Goal: Navigation & Orientation: Find specific page/section

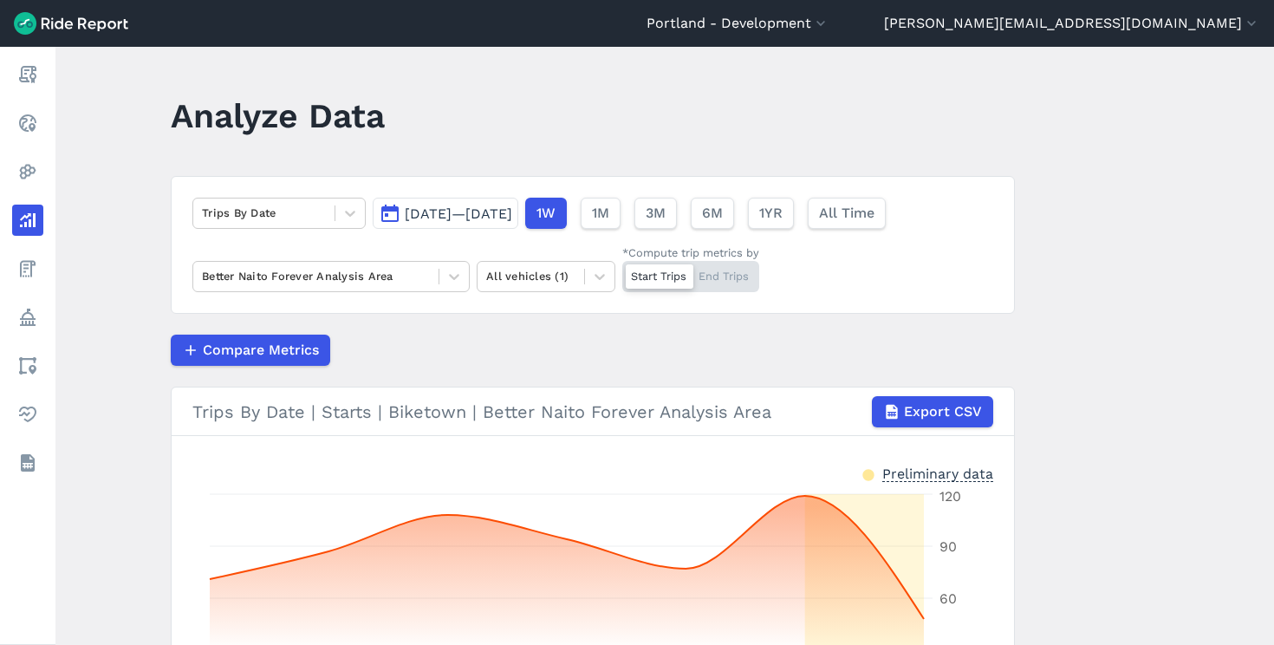
scroll to position [172, 0]
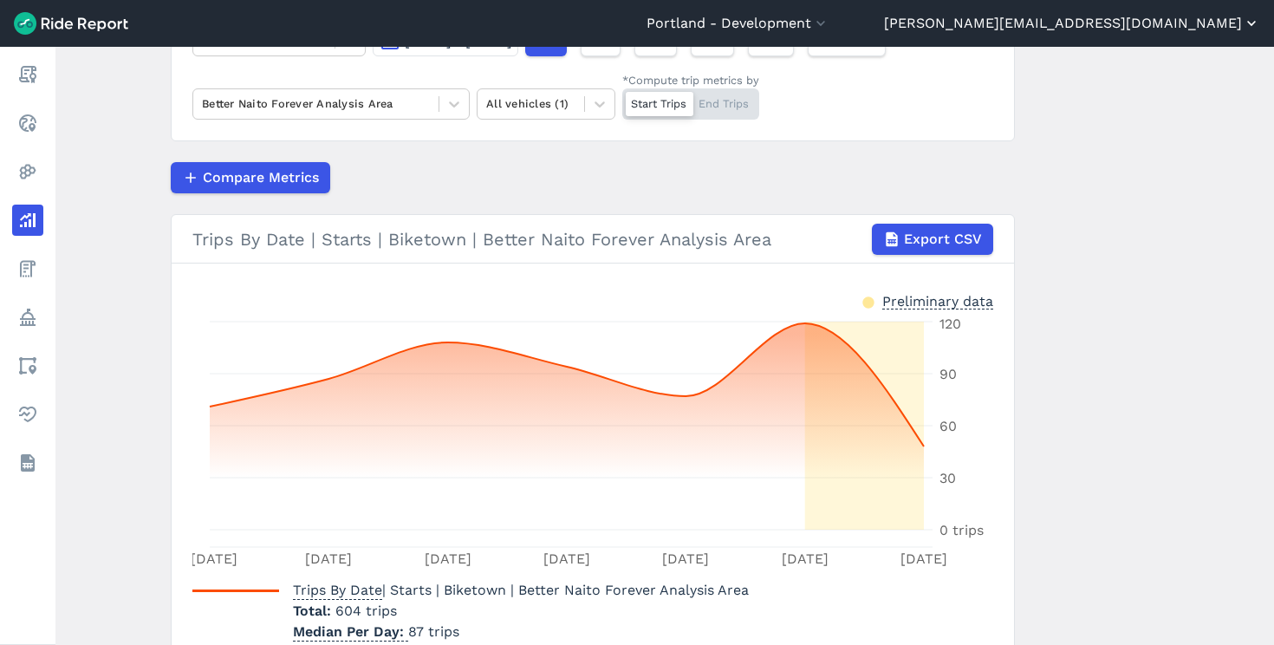
click at [1196, 28] on button "[PERSON_NAME][EMAIL_ADDRESS][DOMAIN_NAME]" at bounding box center [1072, 23] width 376 height 21
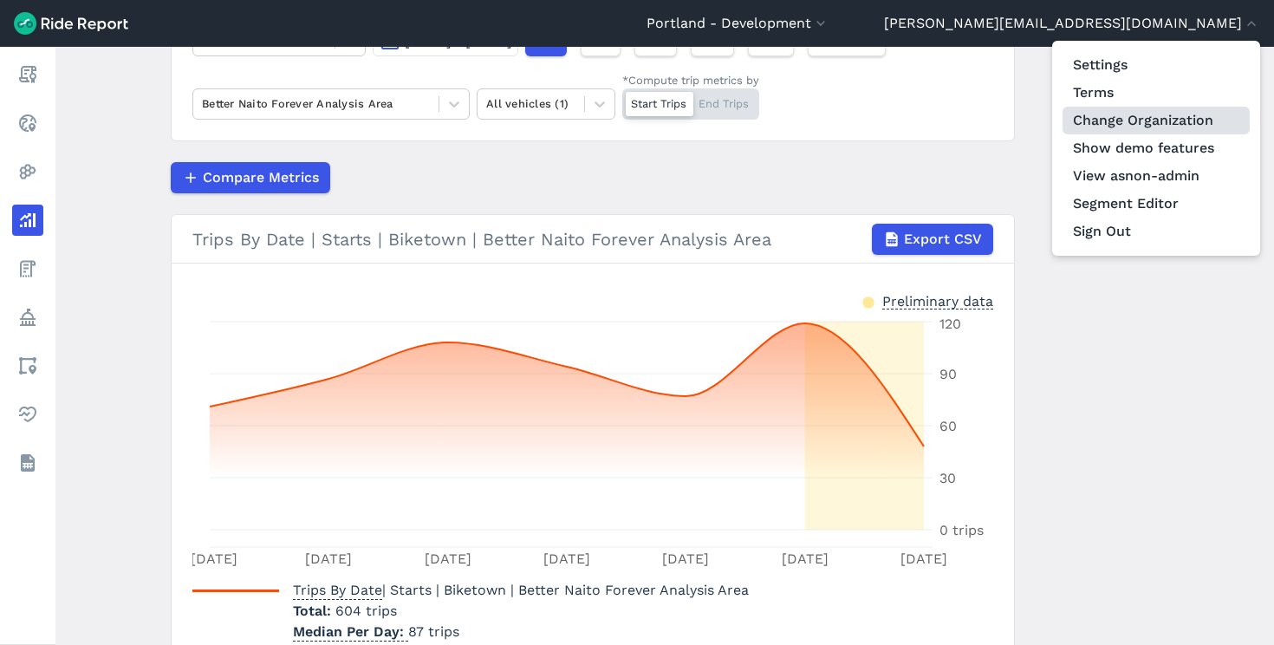
click at [1162, 108] on link "Change Organization" at bounding box center [1155, 121] width 187 height 28
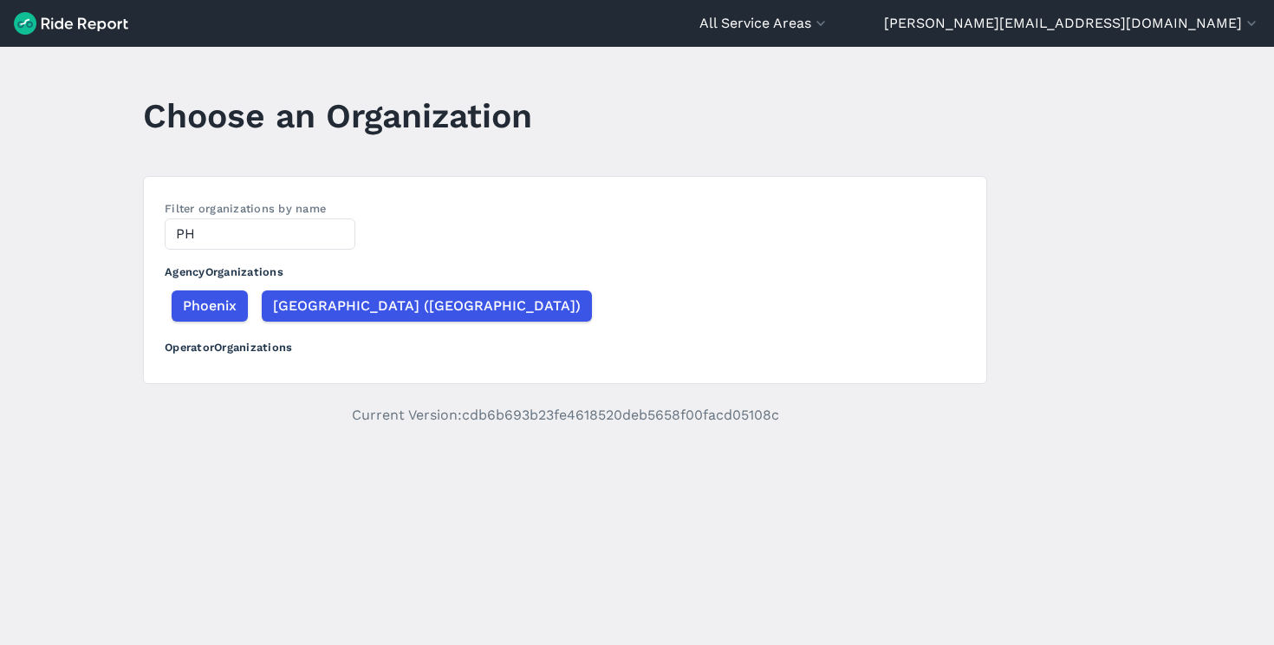
type input "P"
type input "phoe"
click at [205, 296] on span "Phoenix" at bounding box center [209, 306] width 54 height 21
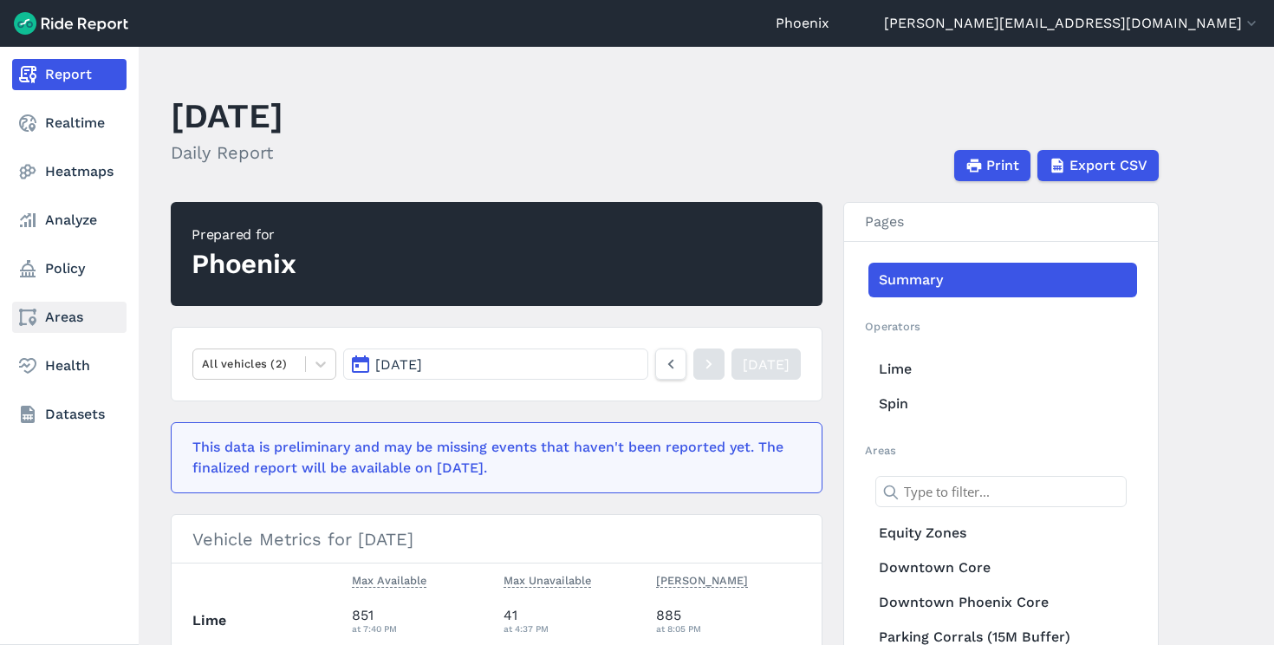
click at [49, 318] on link "Areas" at bounding box center [69, 317] width 114 height 31
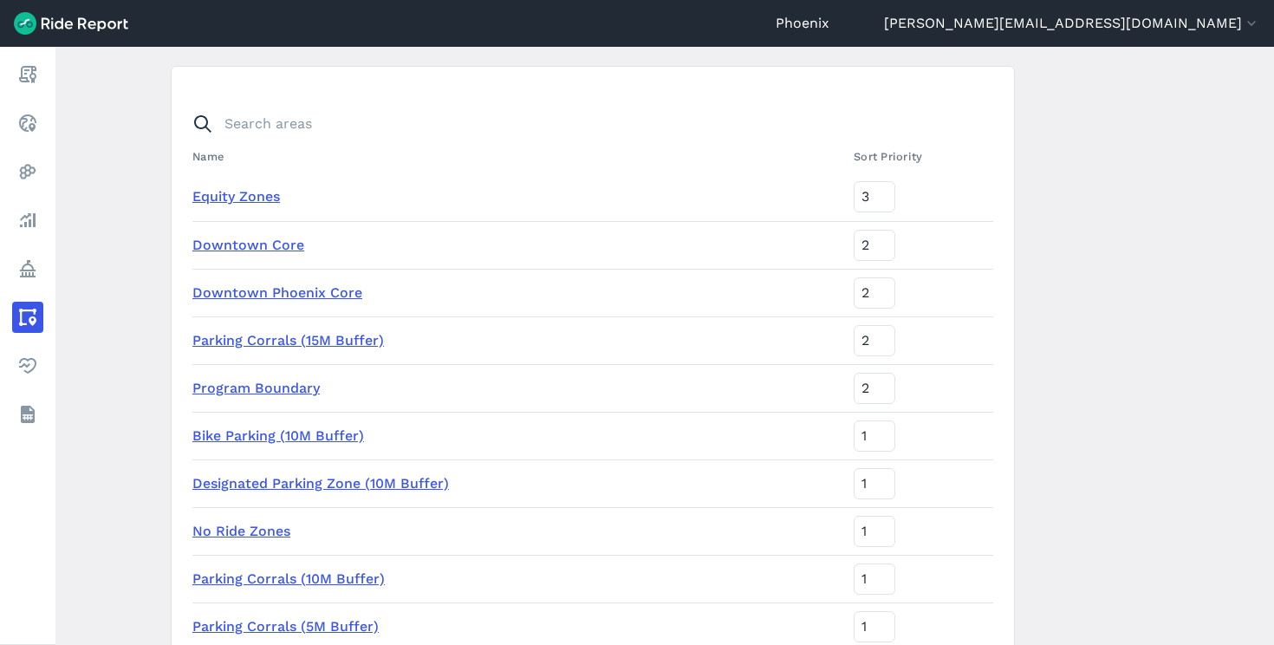
scroll to position [114, 0]
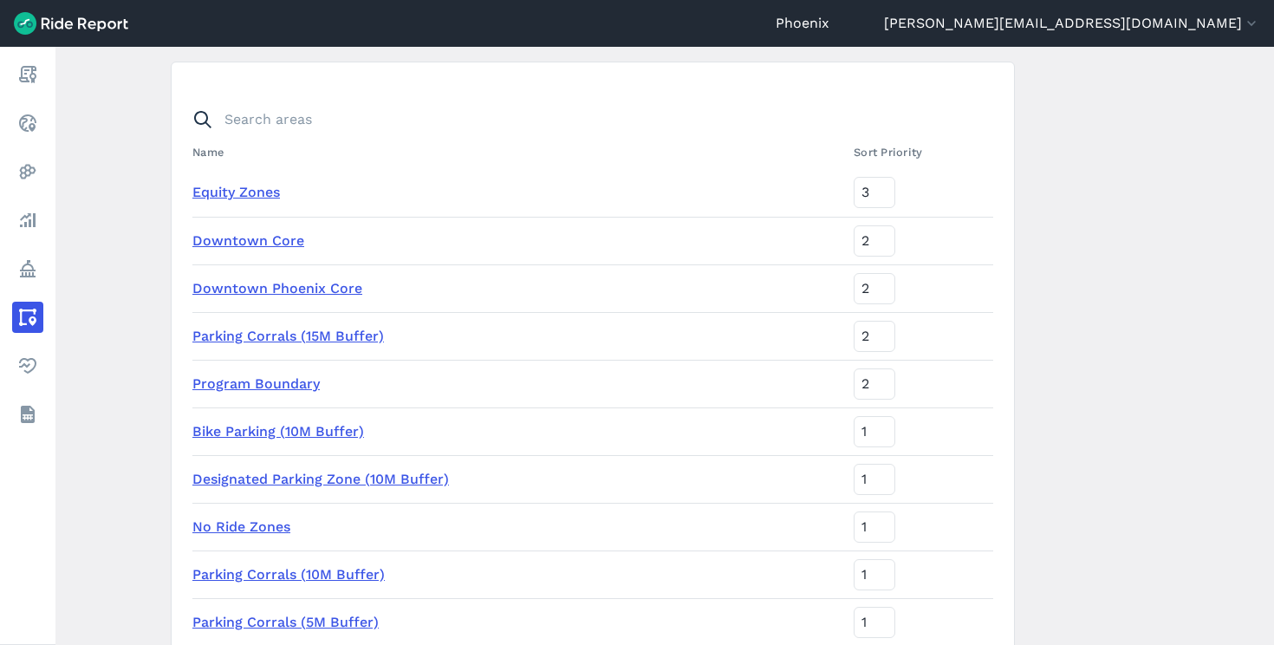
click at [282, 335] on link "Parking Corrals (15M Buffer)" at bounding box center [288, 336] width 192 height 16
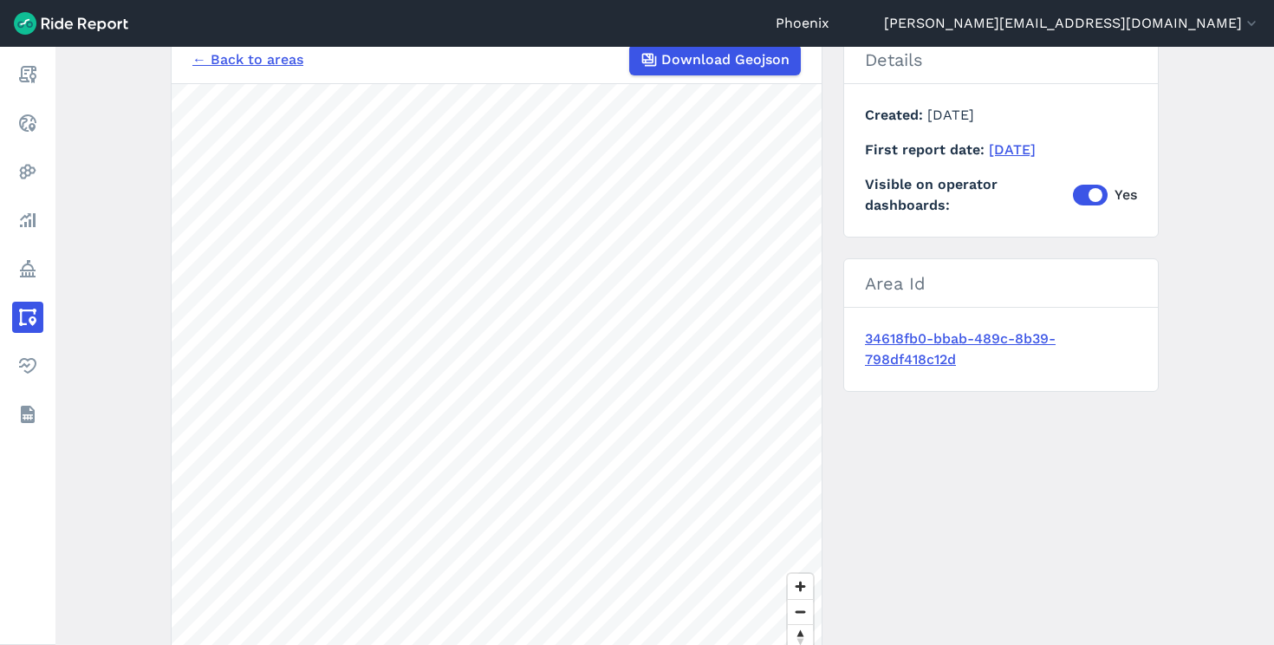
scroll to position [165, 0]
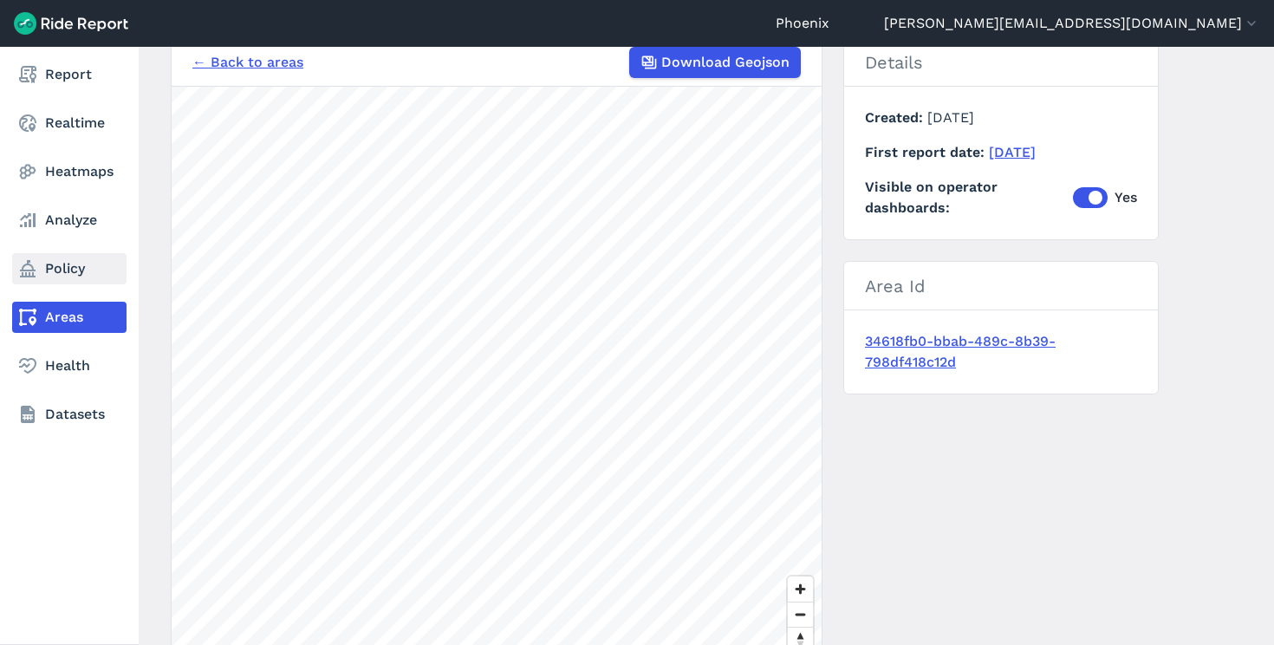
click at [42, 276] on link "Policy" at bounding box center [69, 268] width 114 height 31
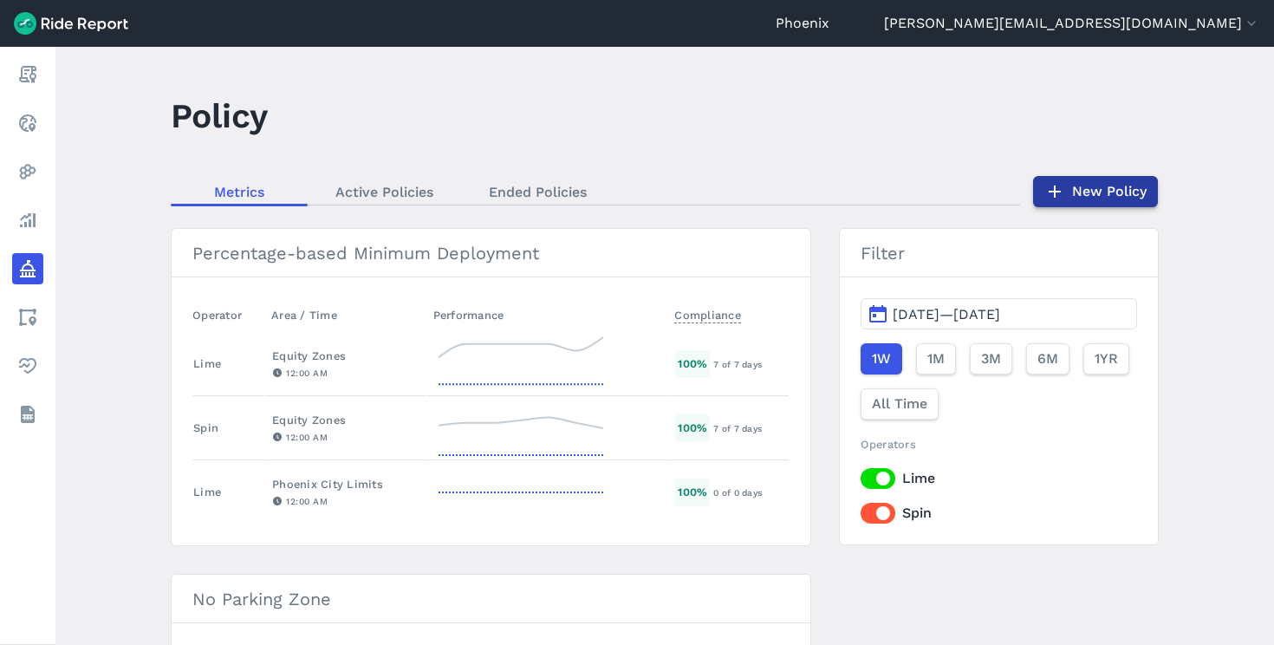
click at [1079, 186] on link "New Policy" at bounding box center [1095, 191] width 125 height 31
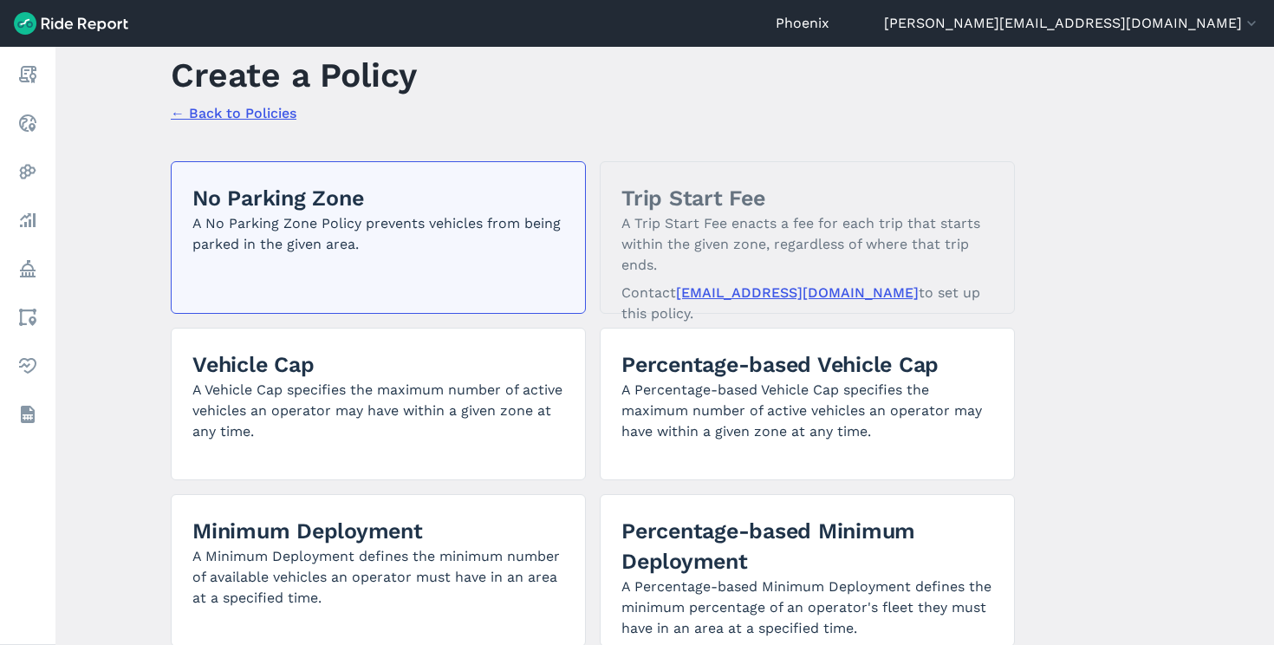
scroll to position [39, 0]
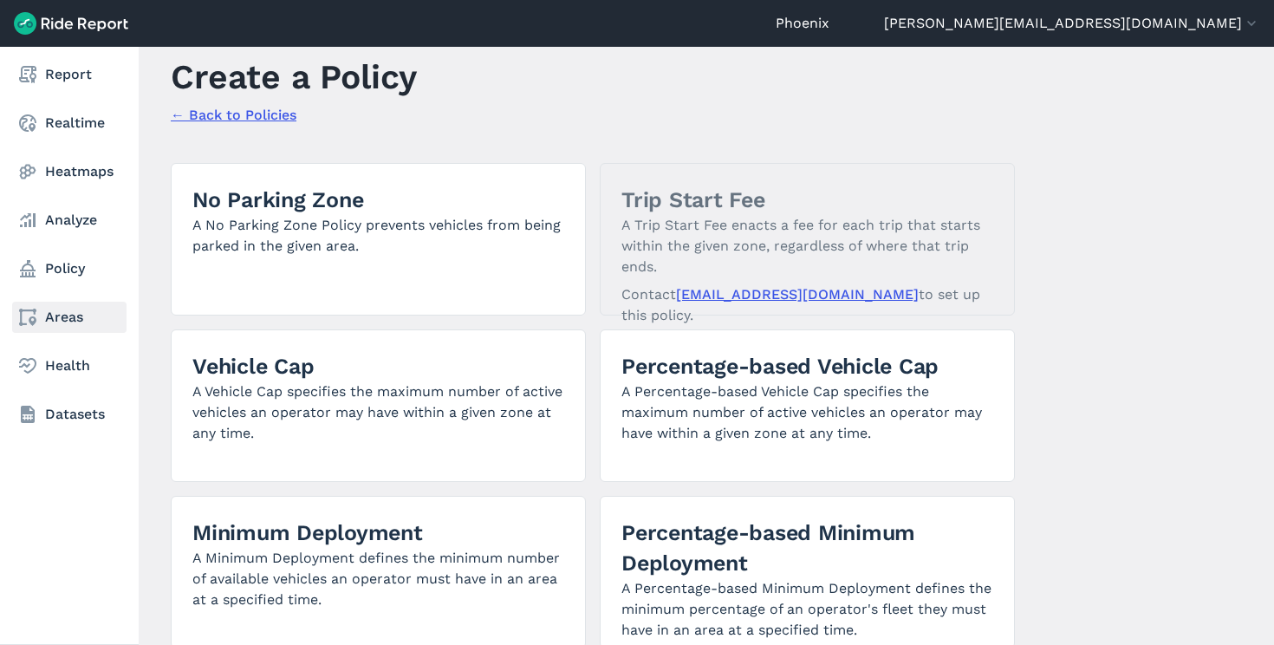
click at [43, 318] on link "Areas" at bounding box center [69, 317] width 114 height 31
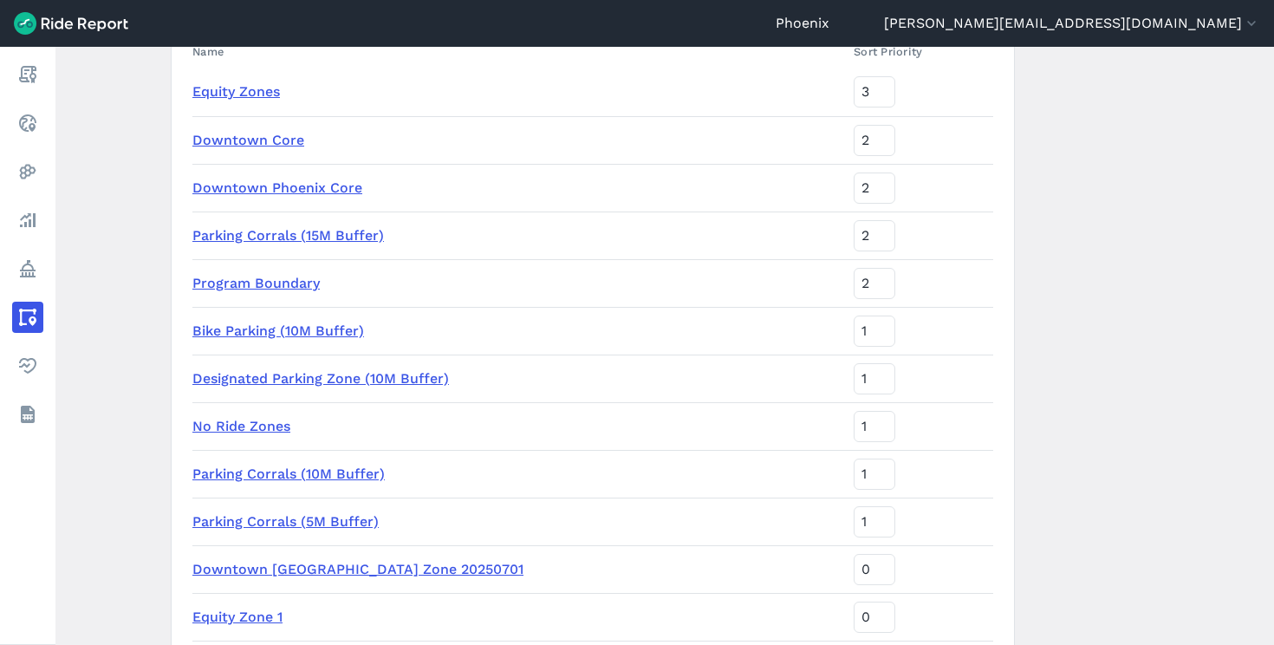
scroll to position [219, 0]
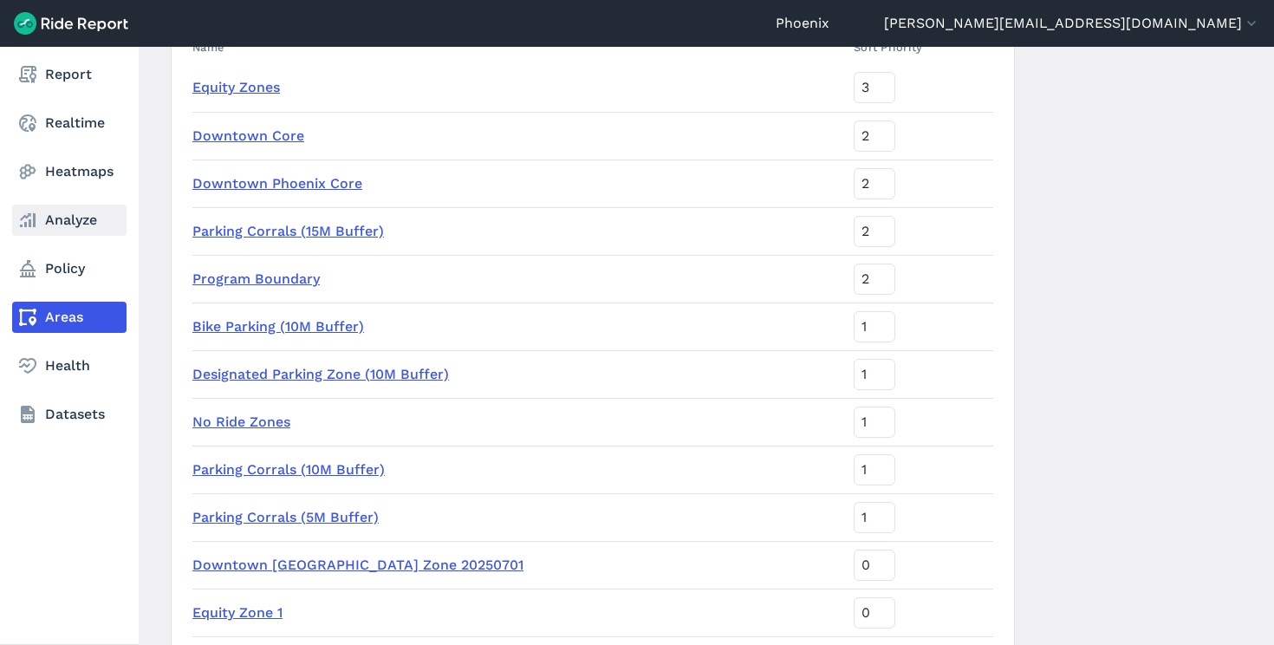
click at [75, 217] on link "Analyze" at bounding box center [69, 220] width 114 height 31
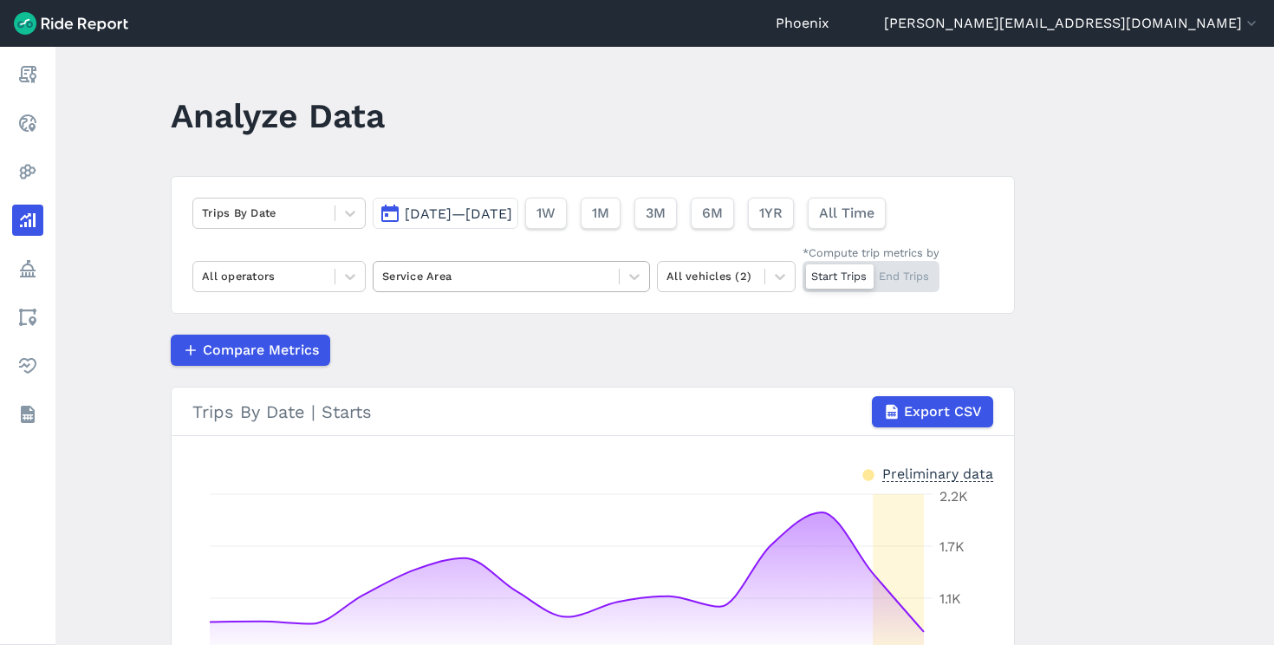
click at [482, 281] on div at bounding box center [496, 276] width 228 height 20
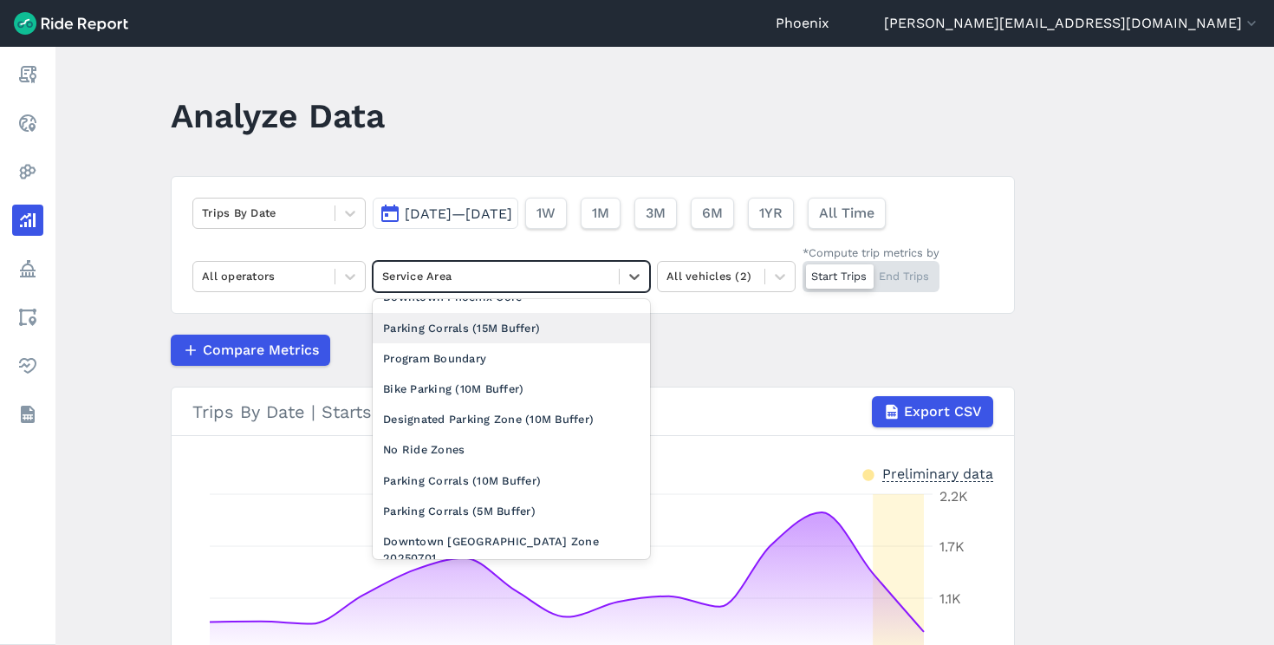
scroll to position [88, 0]
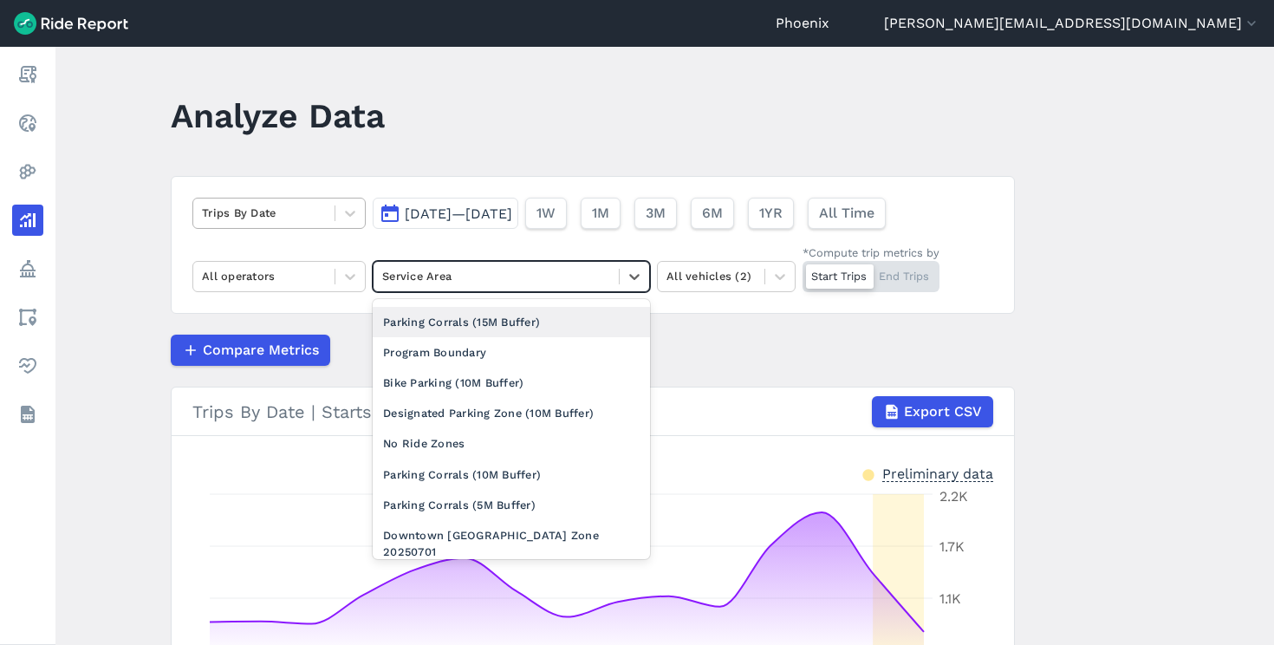
click at [315, 214] on div at bounding box center [264, 213] width 124 height 20
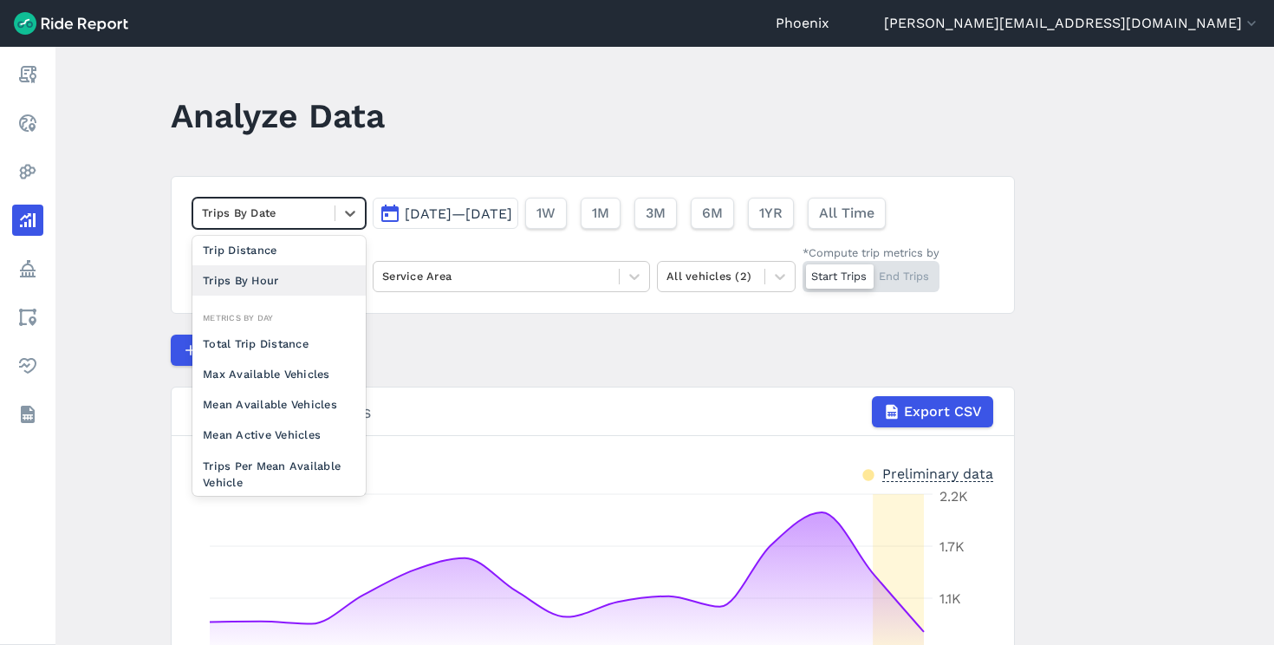
scroll to position [60, 0]
click at [488, 135] on header "Analyze Data" at bounding box center [603, 121] width 865 height 67
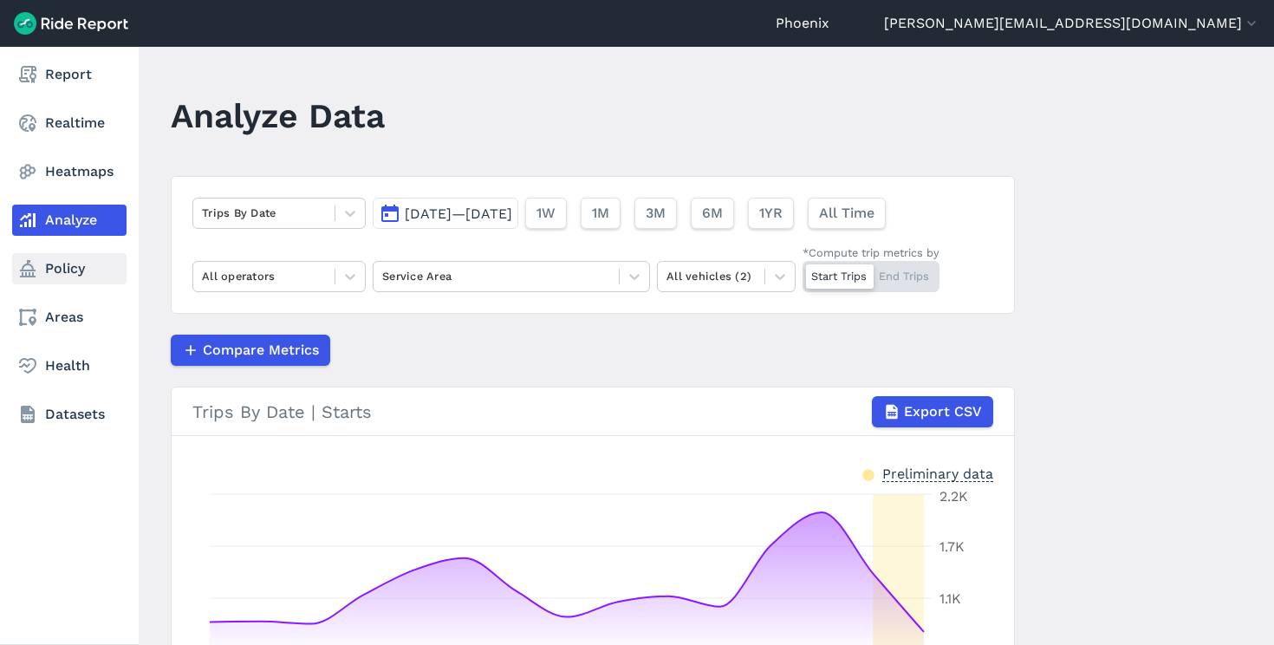
click at [40, 268] on link "Policy" at bounding box center [69, 268] width 114 height 31
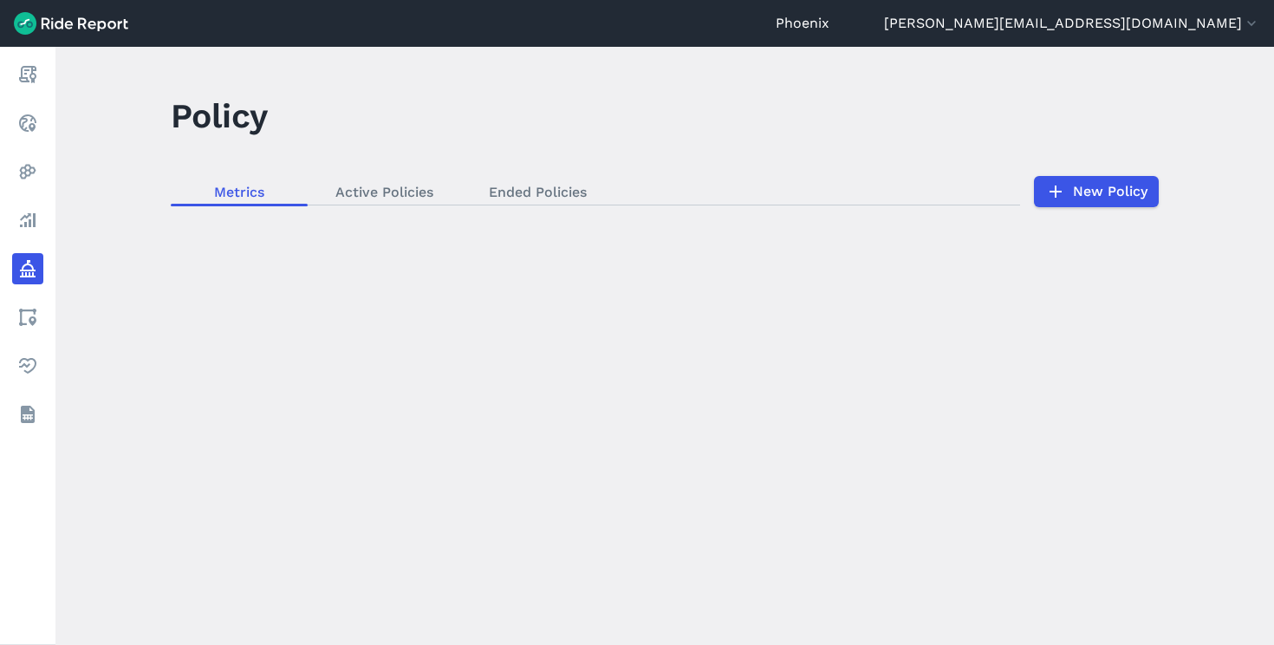
click at [374, 195] on link "Active Policies" at bounding box center [384, 192] width 153 height 26
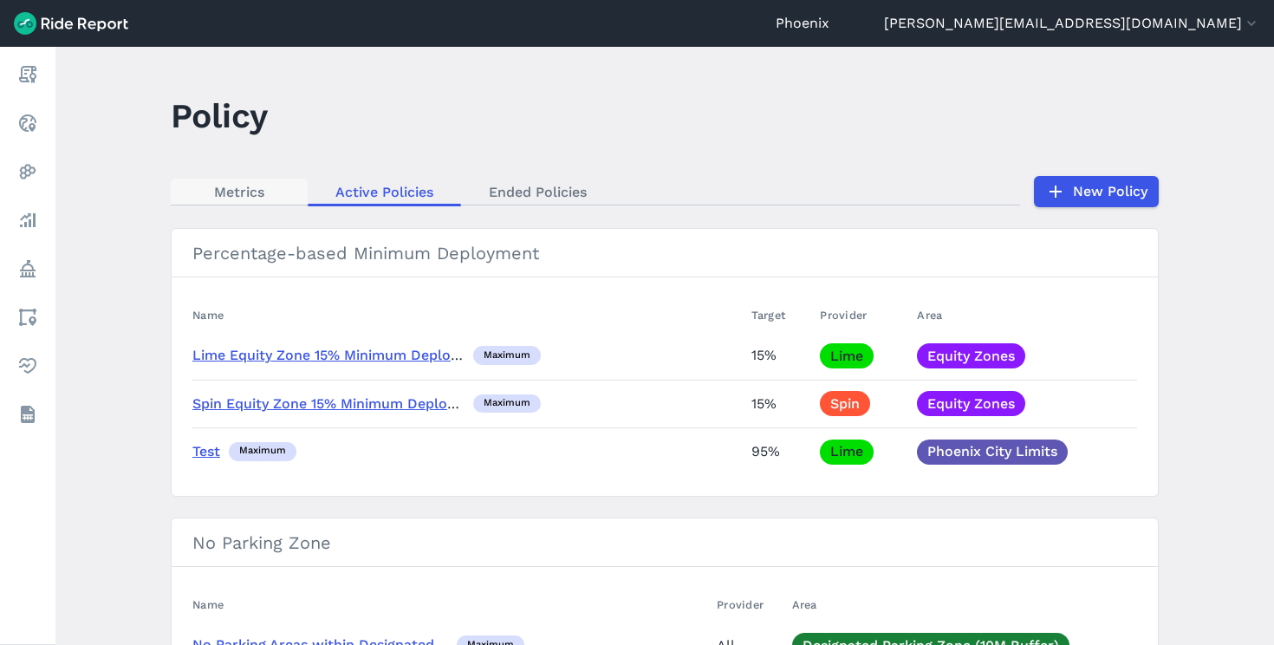
click at [258, 192] on link "Metrics" at bounding box center [239, 192] width 137 height 26
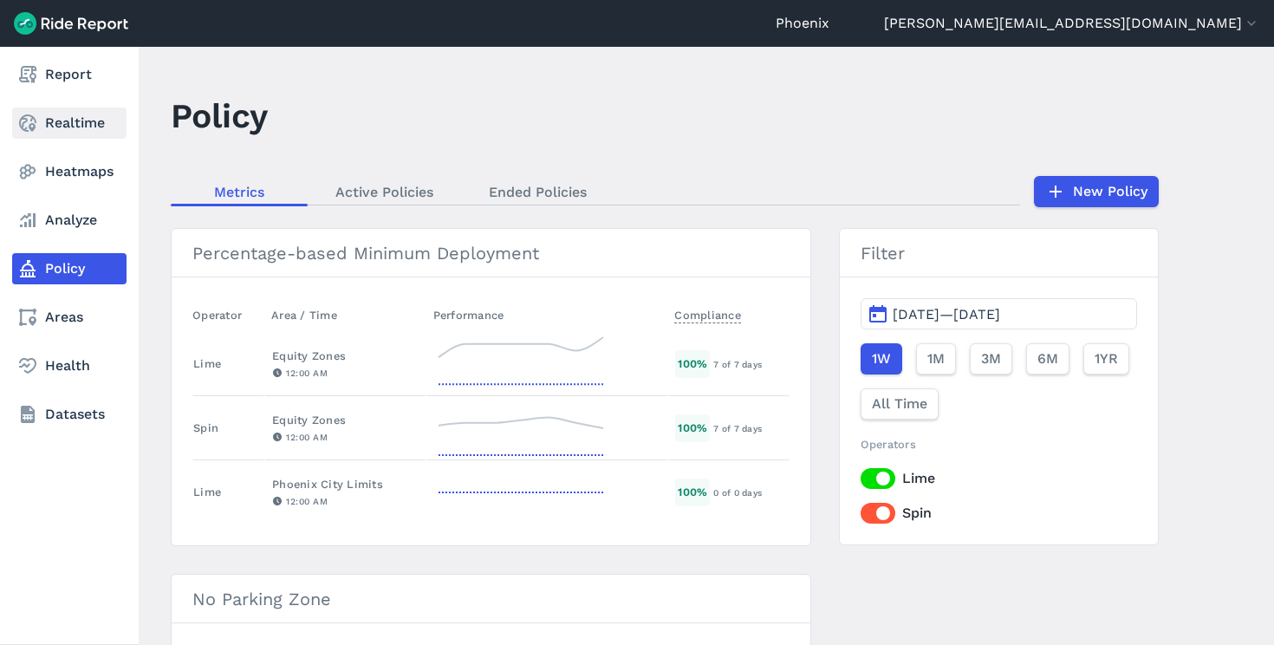
click at [27, 126] on icon at bounding box center [27, 123] width 21 height 21
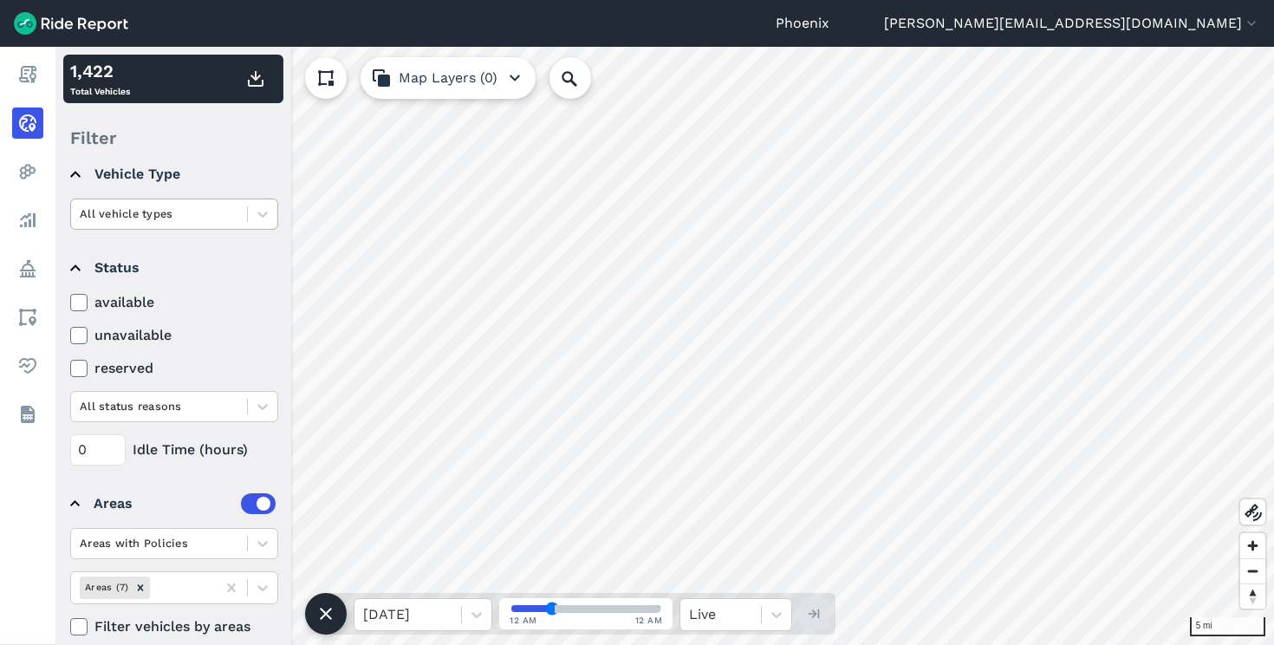
scroll to position [159, 0]
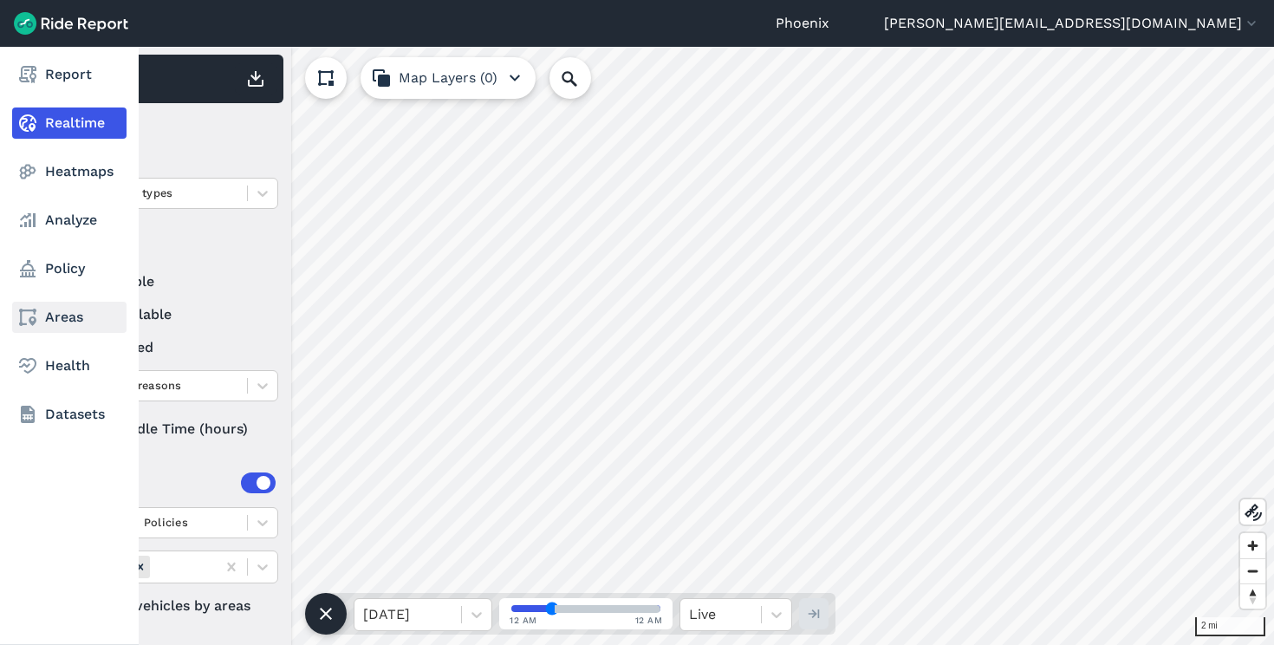
click at [46, 322] on link "Areas" at bounding box center [69, 317] width 114 height 31
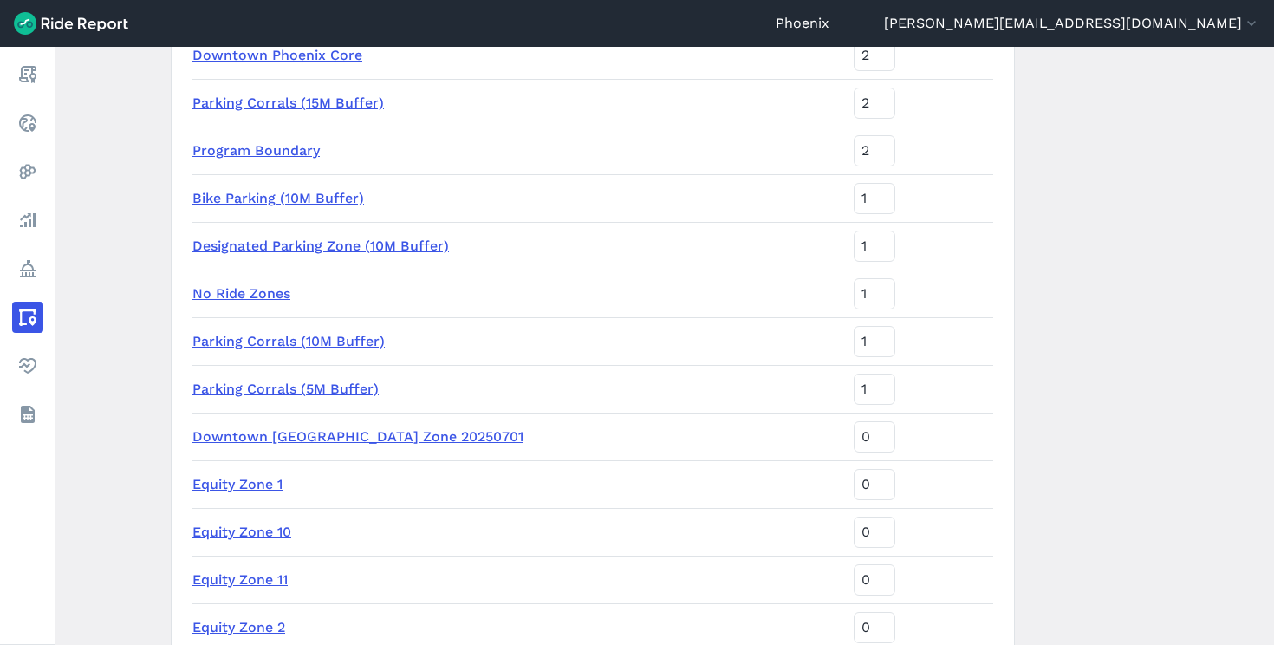
scroll to position [355, 0]
